Goal: Navigation & Orientation: Go to known website

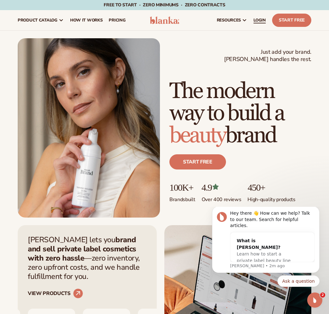
click at [256, 20] on span "LOGIN" at bounding box center [260, 20] width 12 height 5
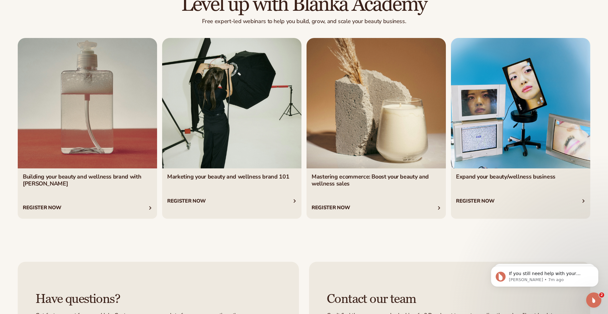
scroll to position [1272, 0]
